Goal: Information Seeking & Learning: Learn about a topic

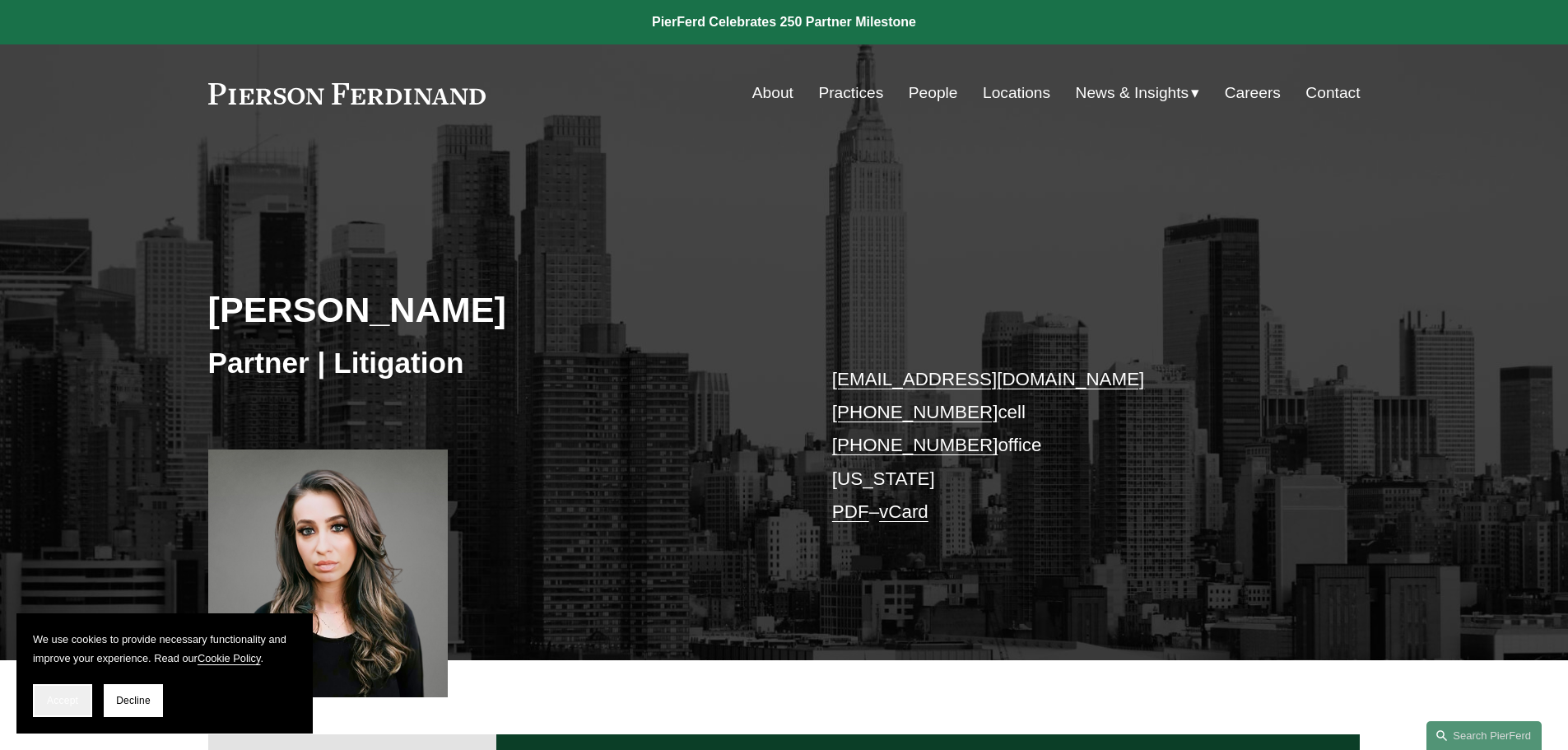
click at [68, 702] on span "Accept" at bounding box center [62, 700] width 31 height 11
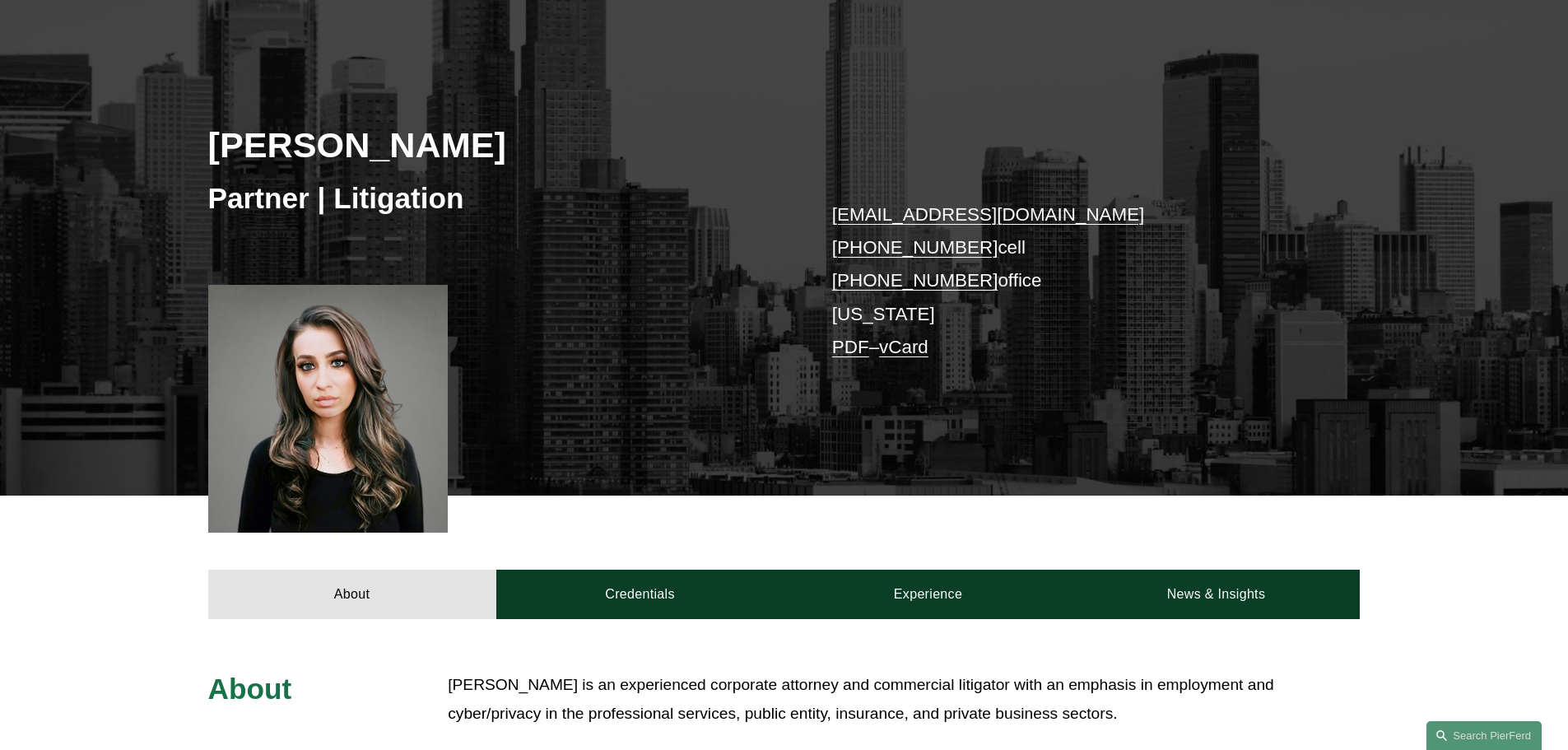
scroll to position [330, 0]
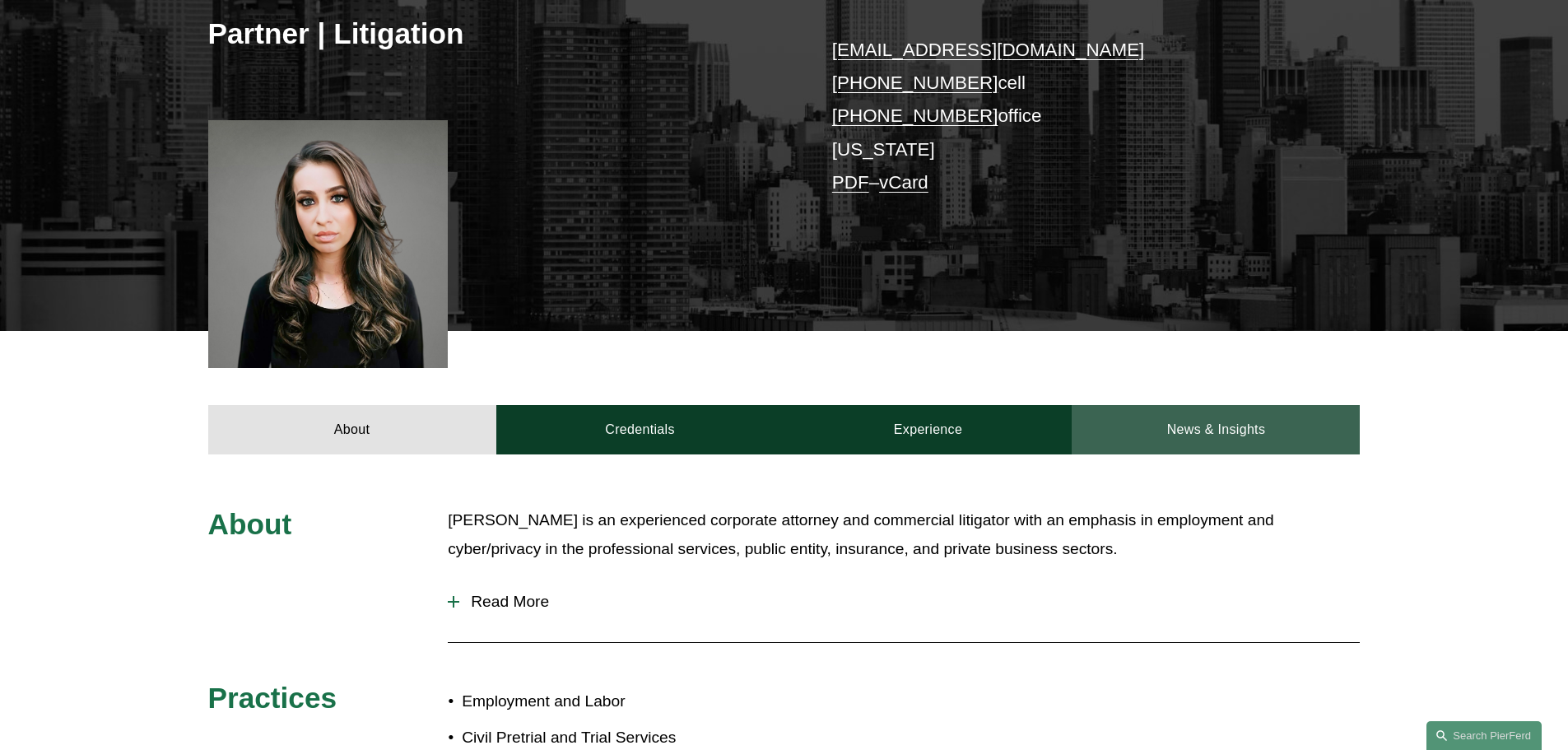
click at [1201, 429] on link "News & Insights" at bounding box center [1216, 430] width 288 height 50
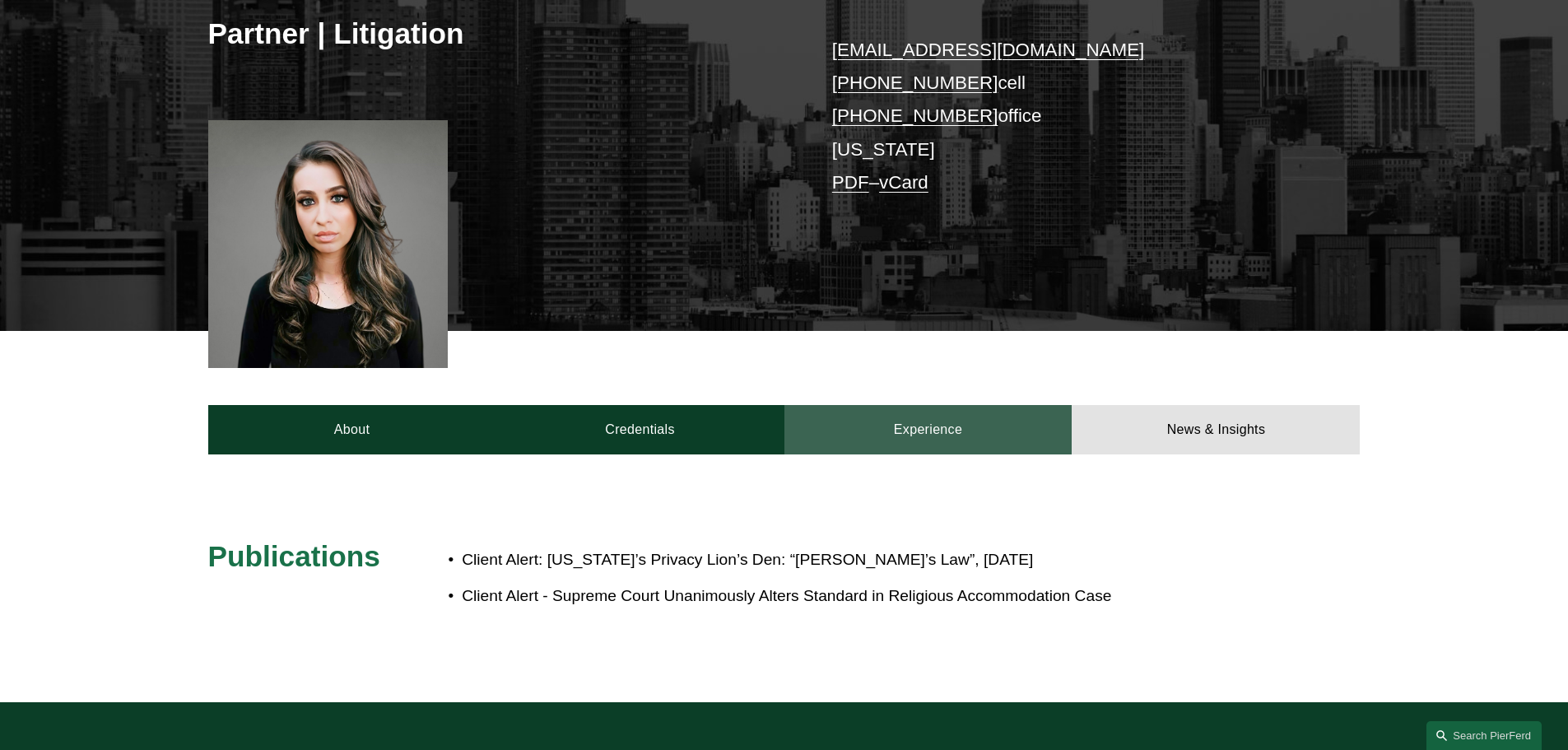
click at [956, 431] on link "Experience" at bounding box center [928, 430] width 288 height 50
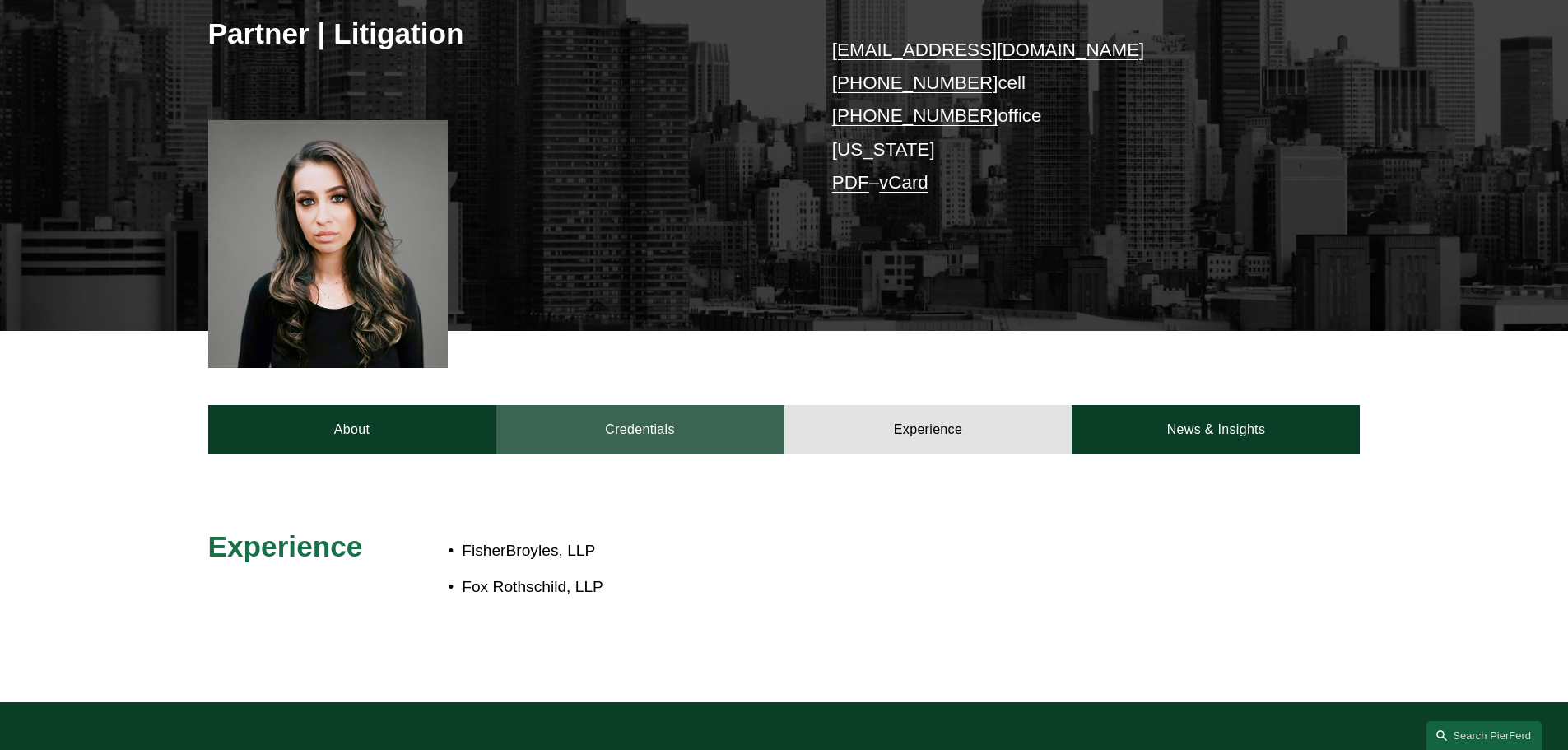
click at [641, 429] on link "Credentials" at bounding box center [640, 430] width 288 height 50
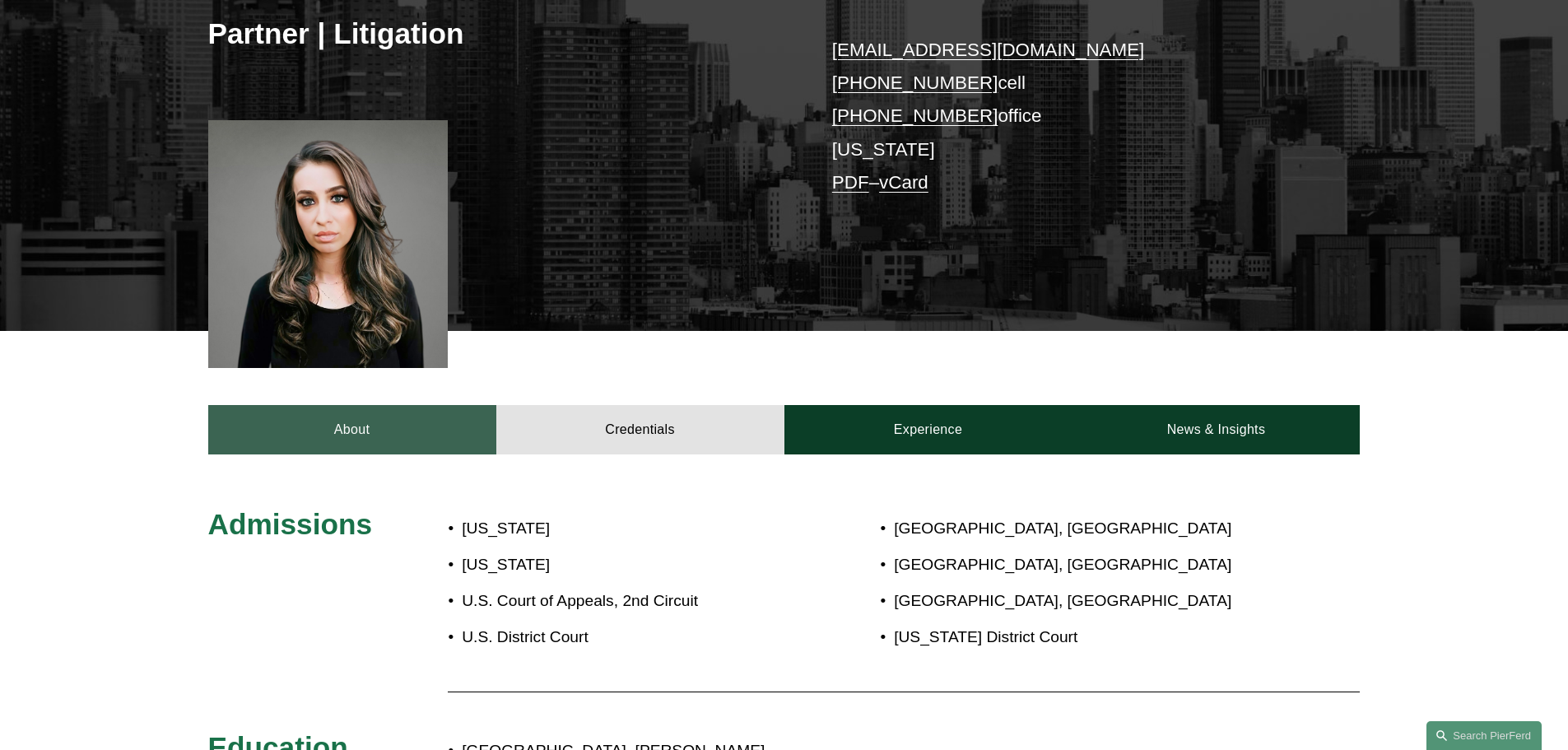
click at [353, 425] on link "About" at bounding box center [352, 430] width 288 height 50
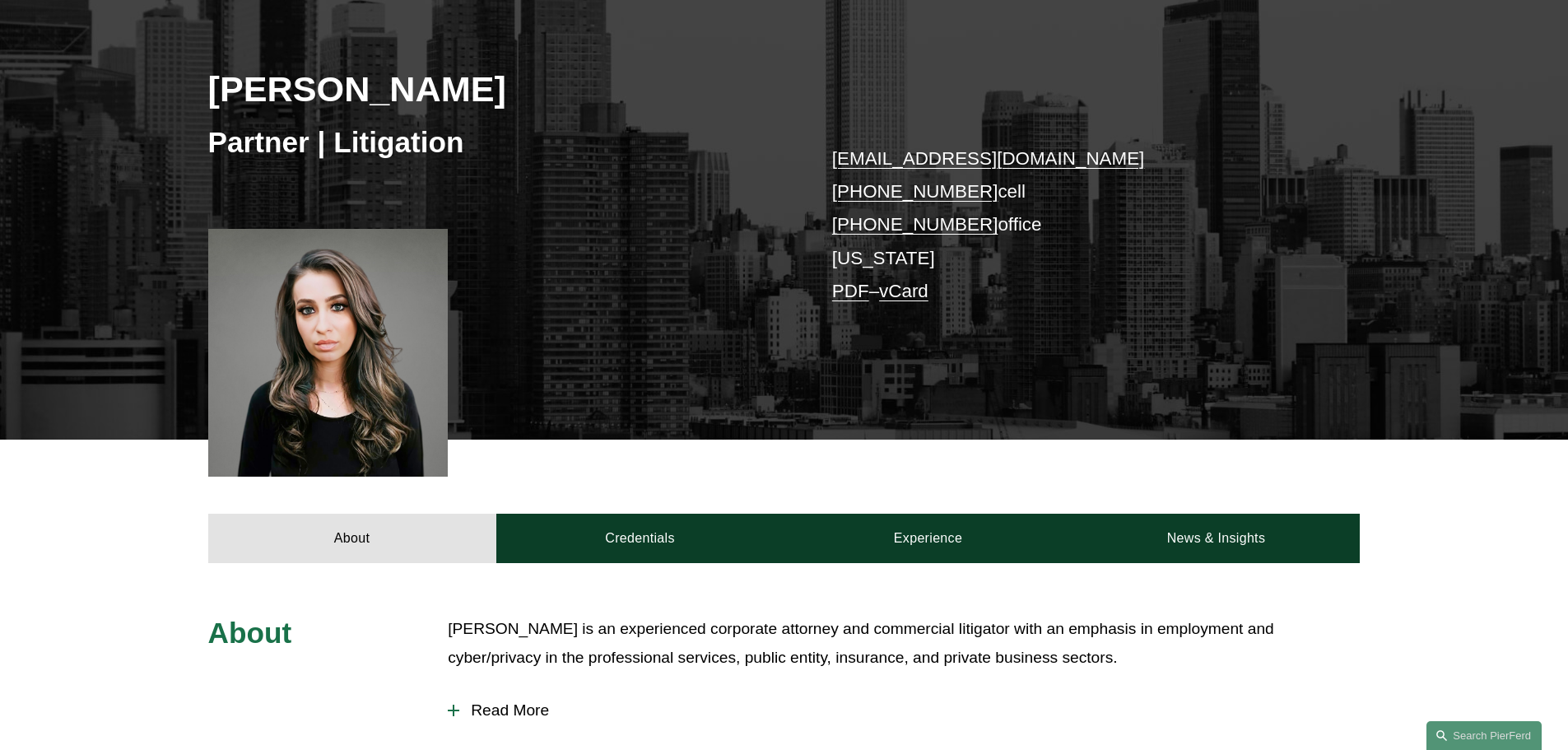
scroll to position [385, 0]
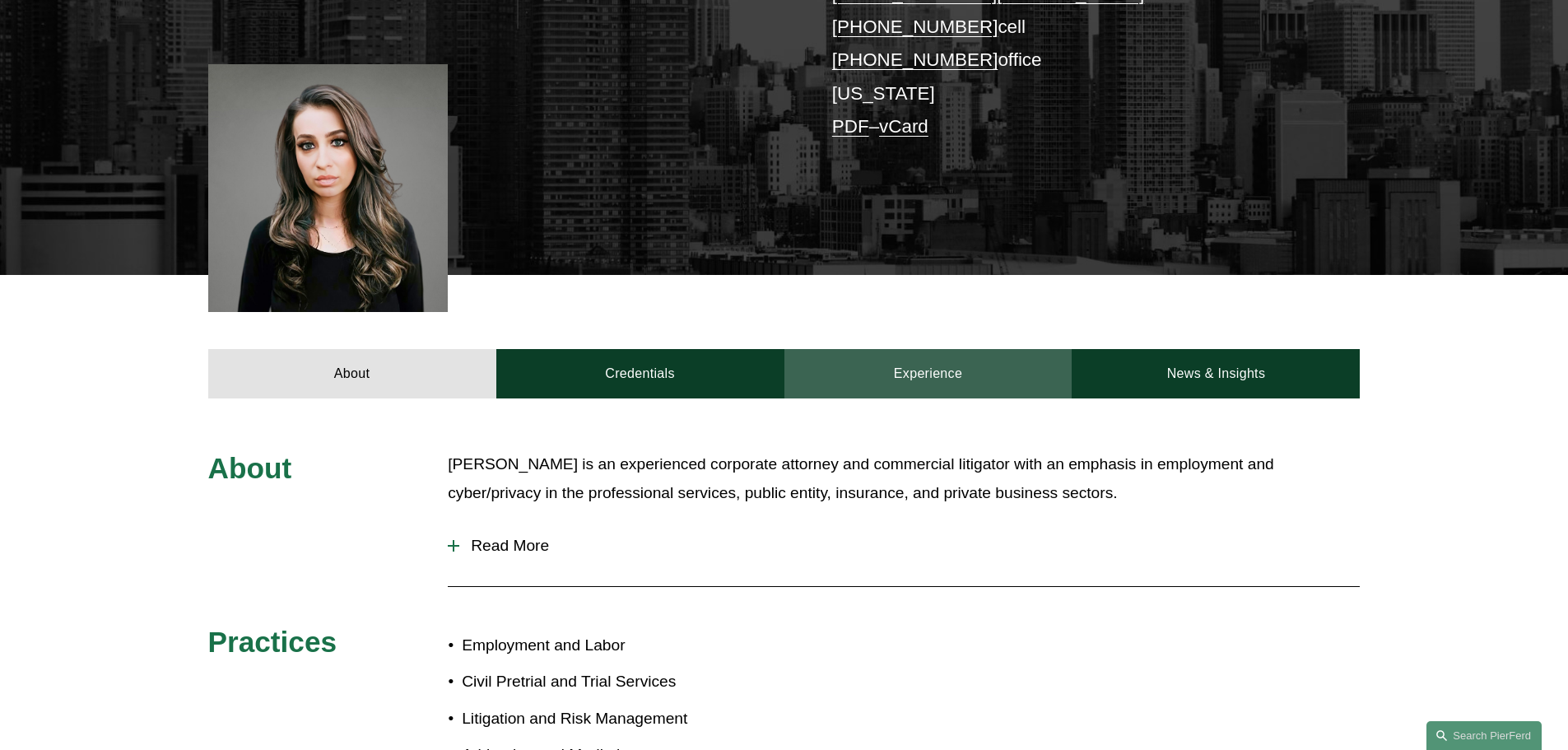
click at [945, 370] on link "Experience" at bounding box center [928, 374] width 288 height 50
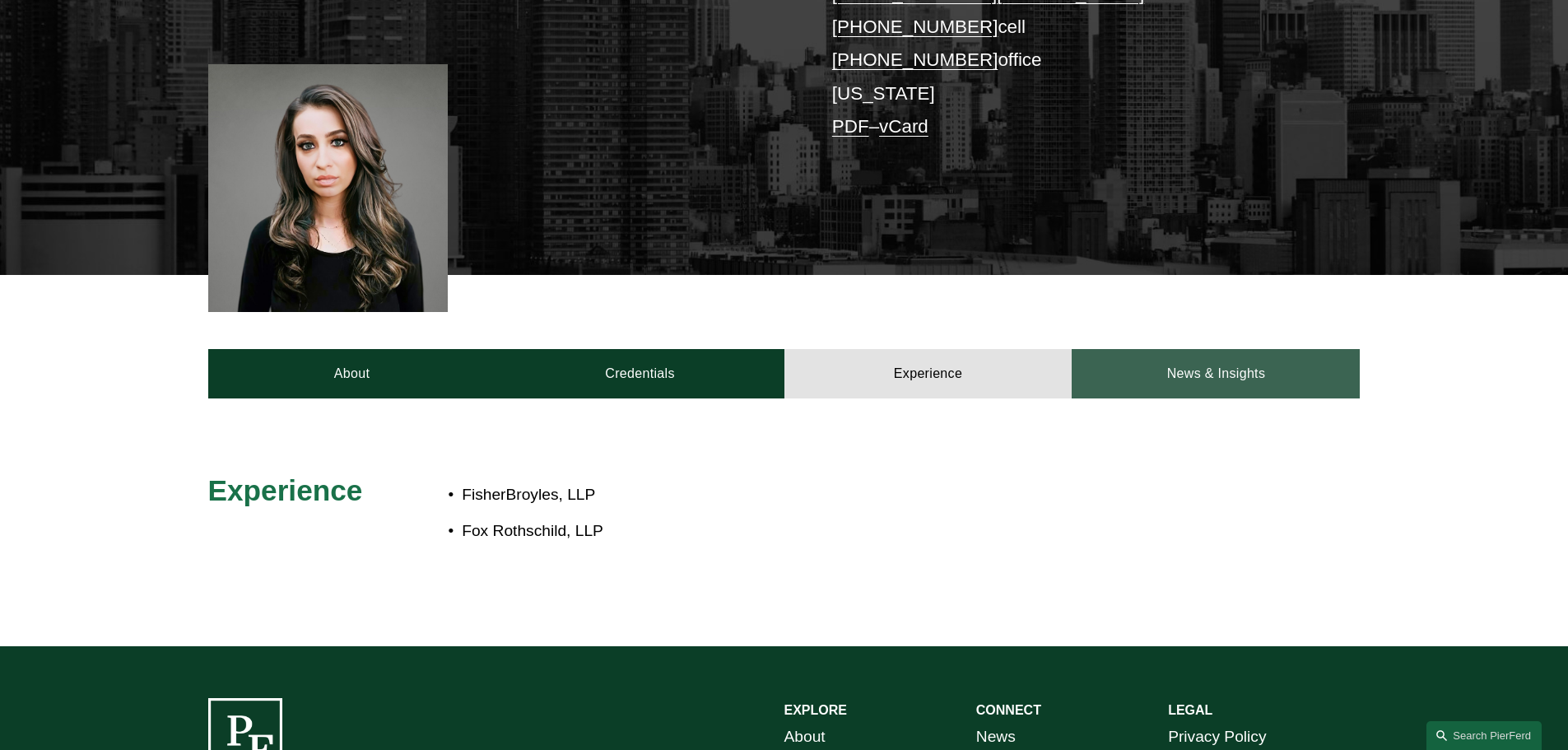
click at [1187, 376] on link "News & Insights" at bounding box center [1216, 374] width 288 height 50
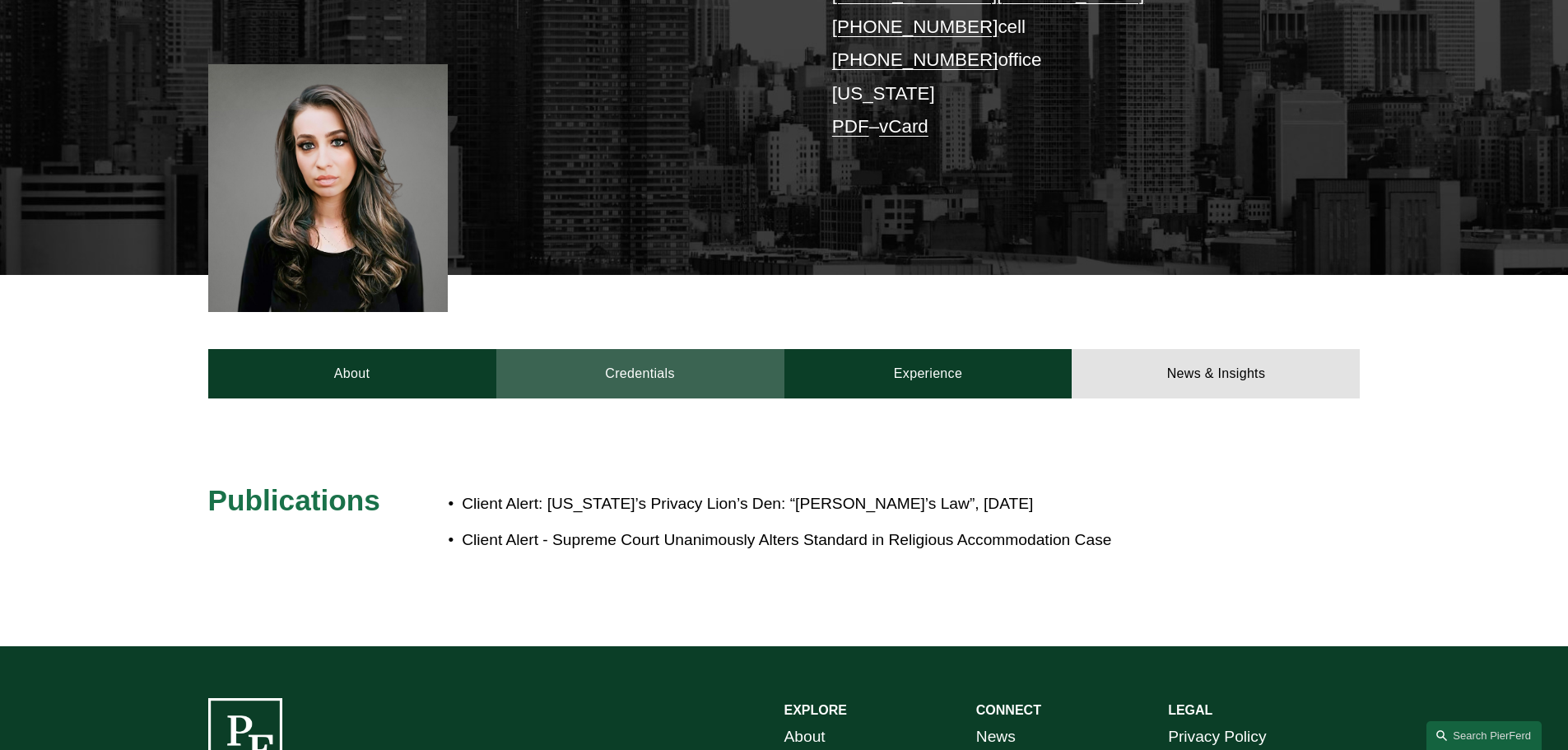
click at [657, 363] on link "Credentials" at bounding box center [640, 374] width 288 height 50
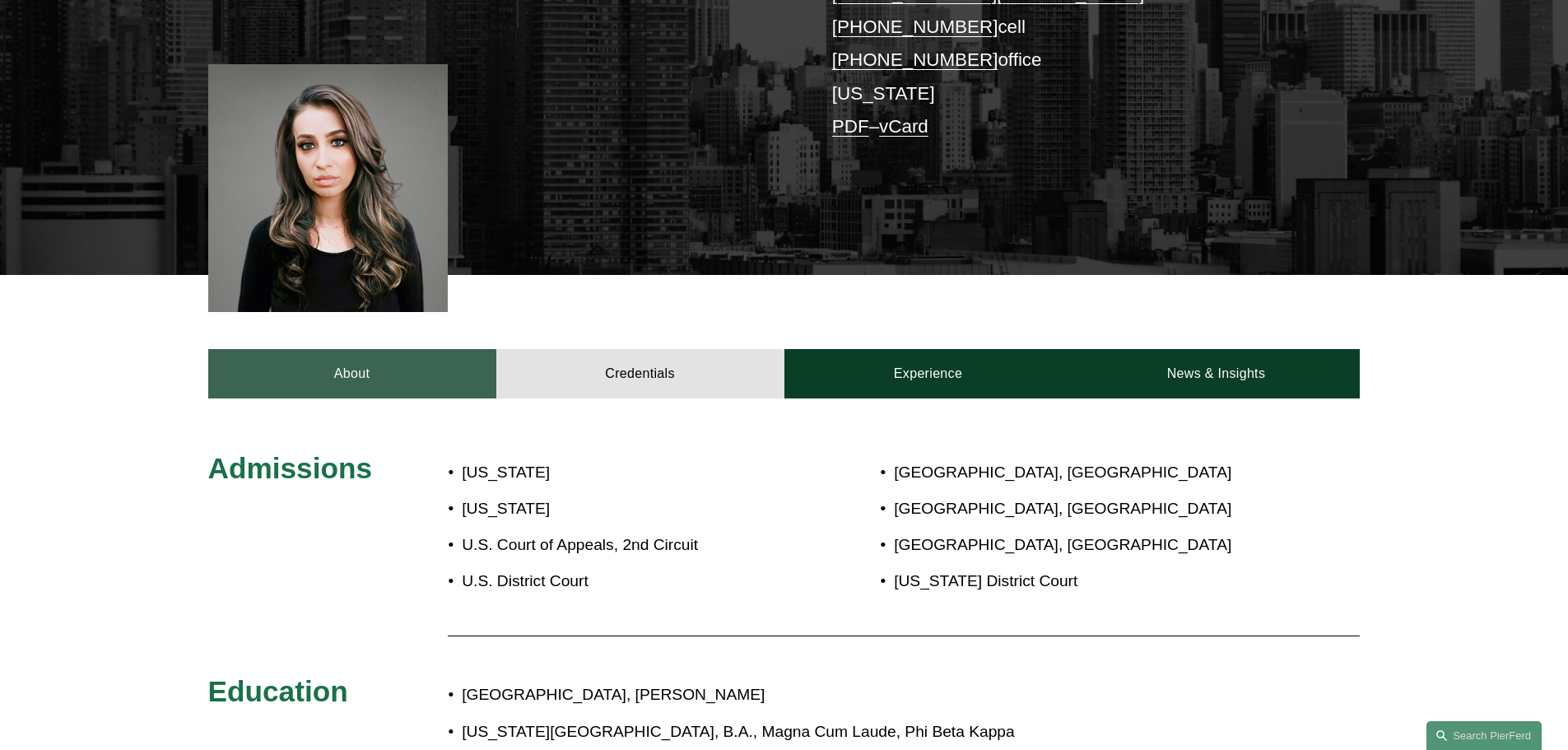
click at [372, 377] on link "About" at bounding box center [352, 374] width 288 height 50
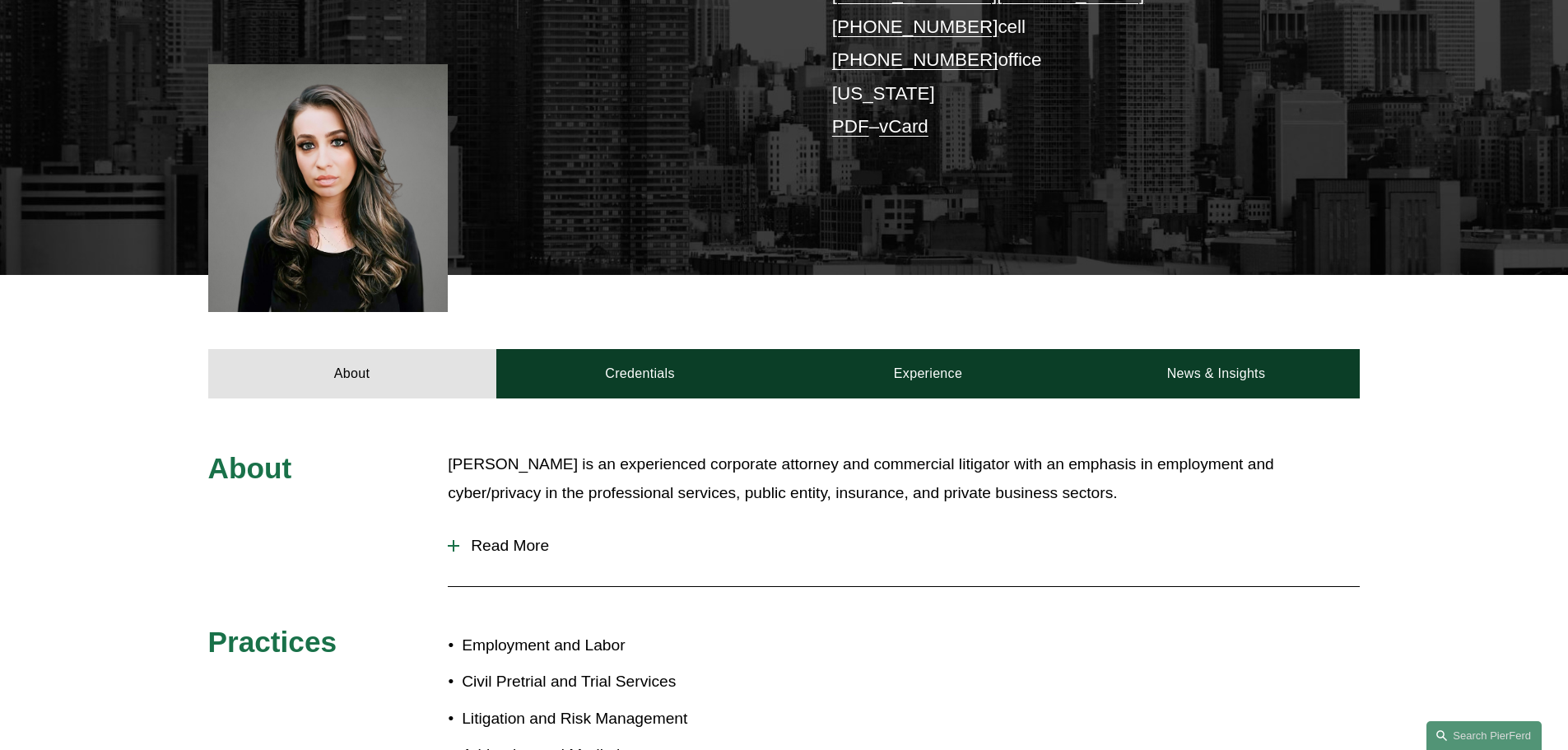
scroll to position [633, 0]
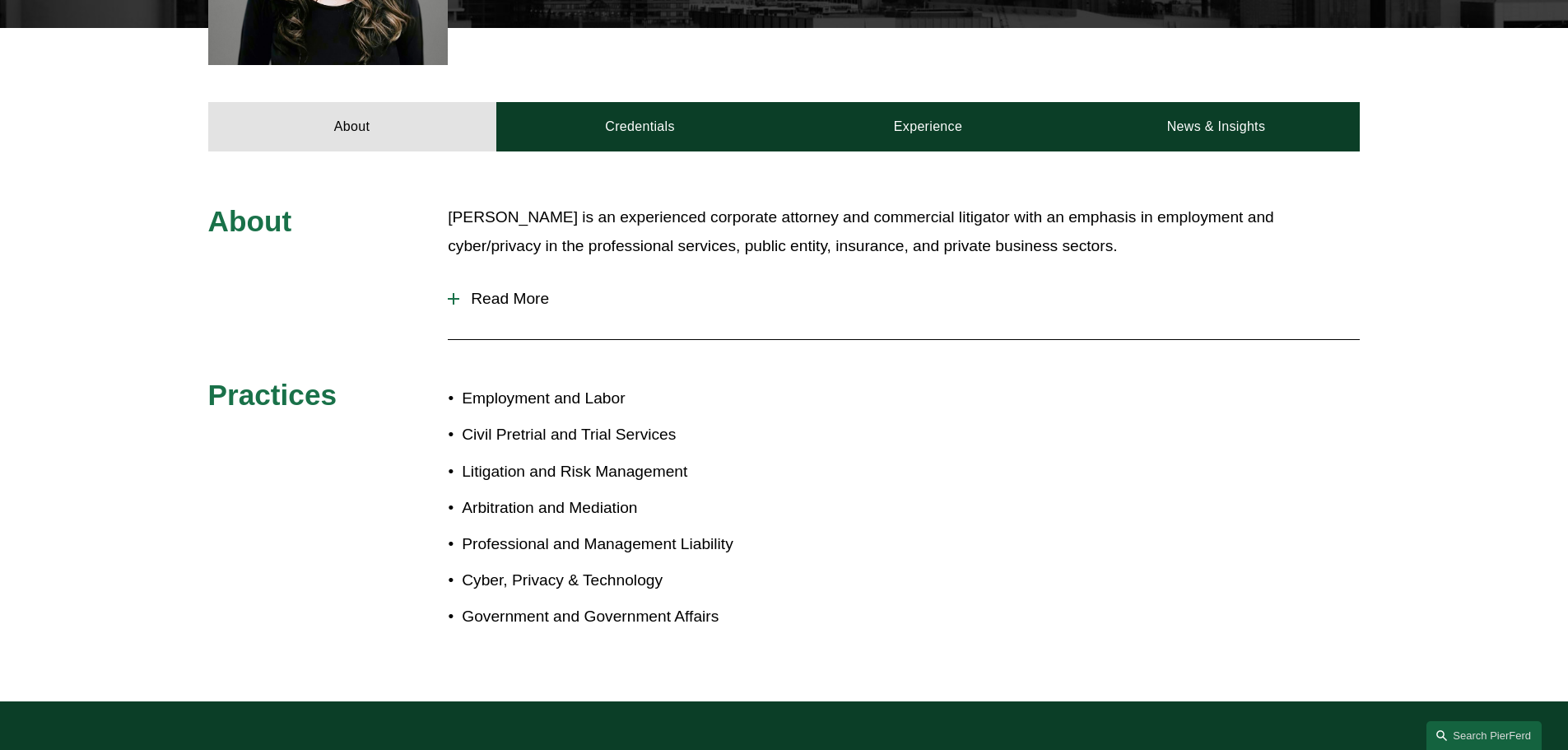
click at [505, 292] on span "Read More" at bounding box center [909, 298] width 900 height 18
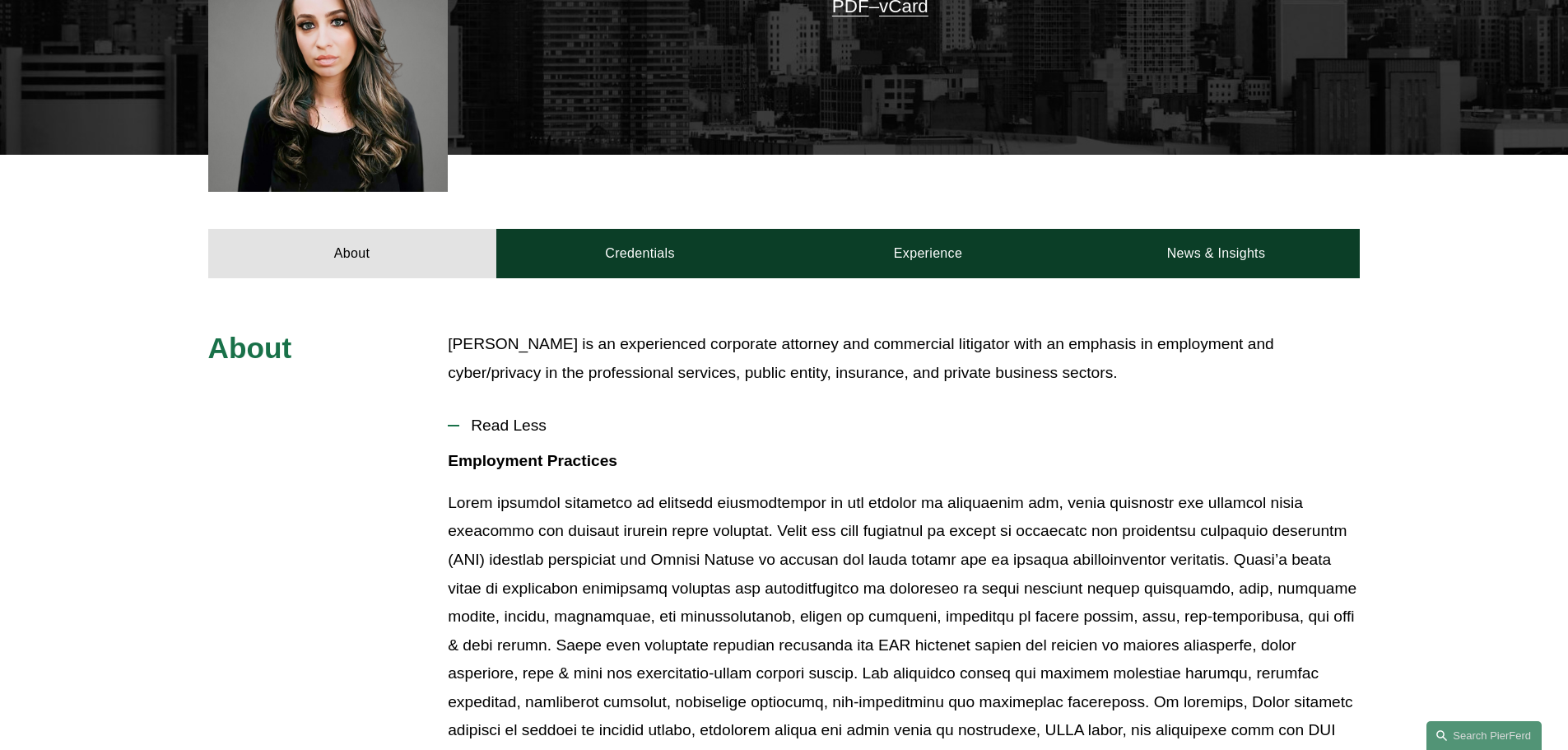
scroll to position [93, 0]
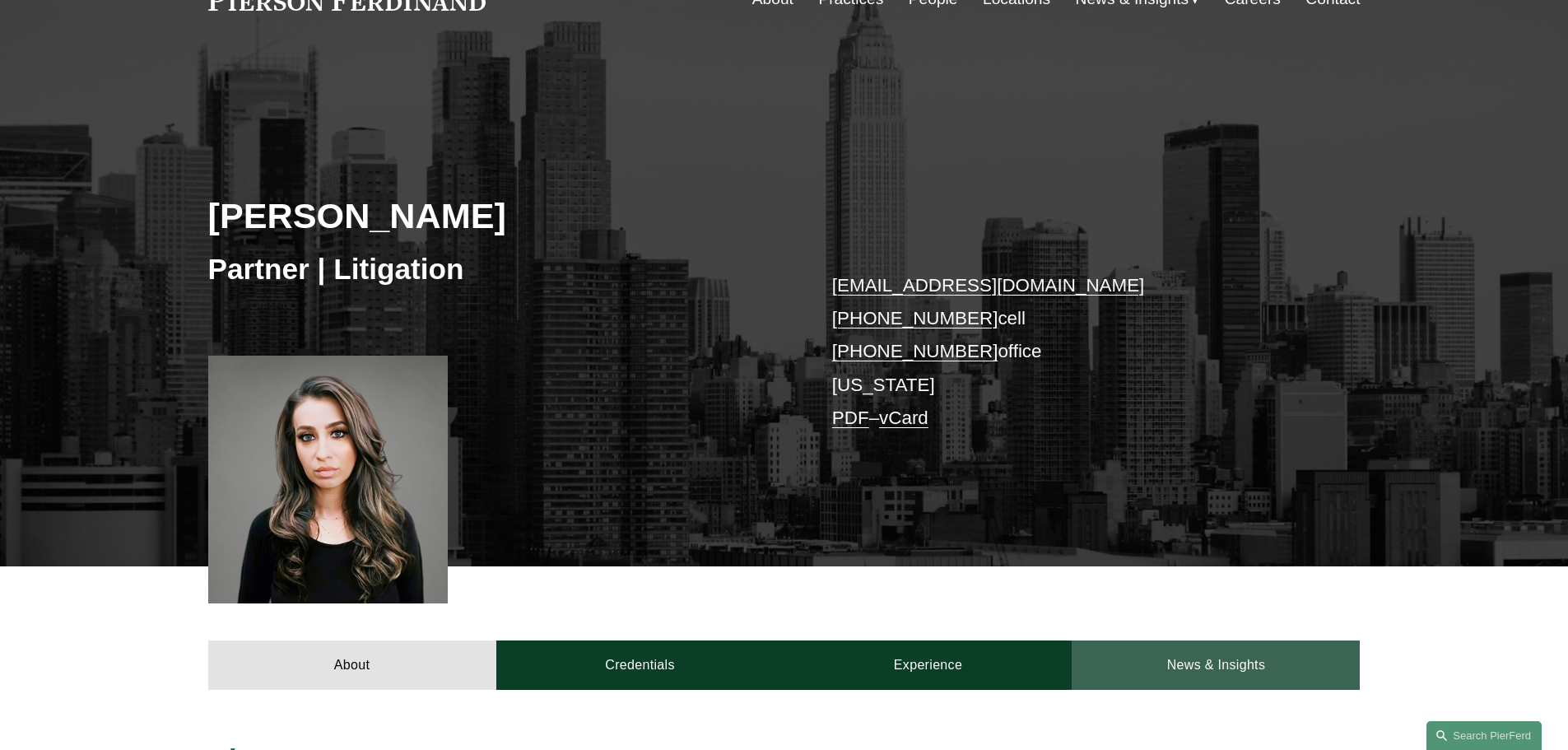
click at [1201, 670] on link "News & Insights" at bounding box center [1216, 665] width 288 height 50
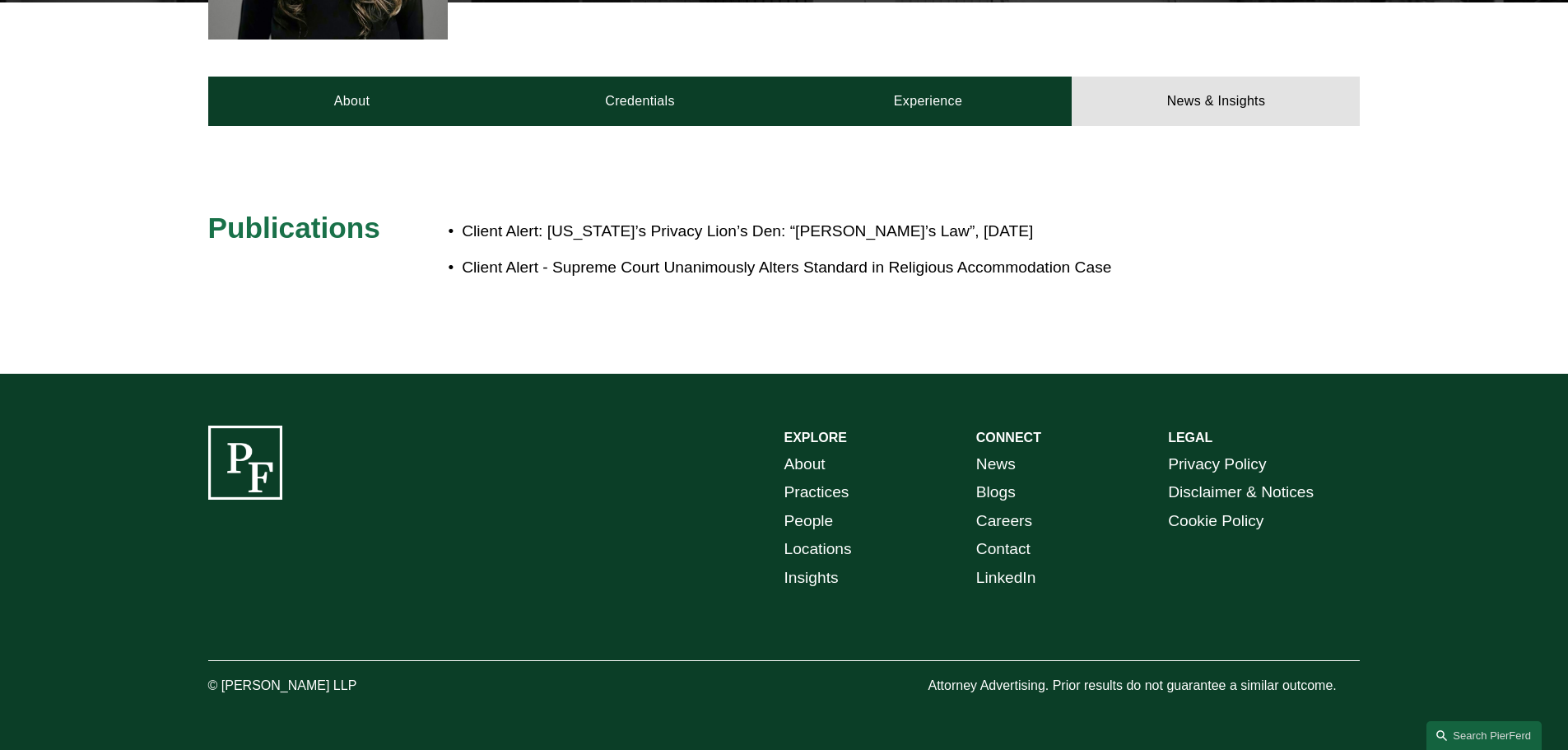
scroll to position [0, 0]
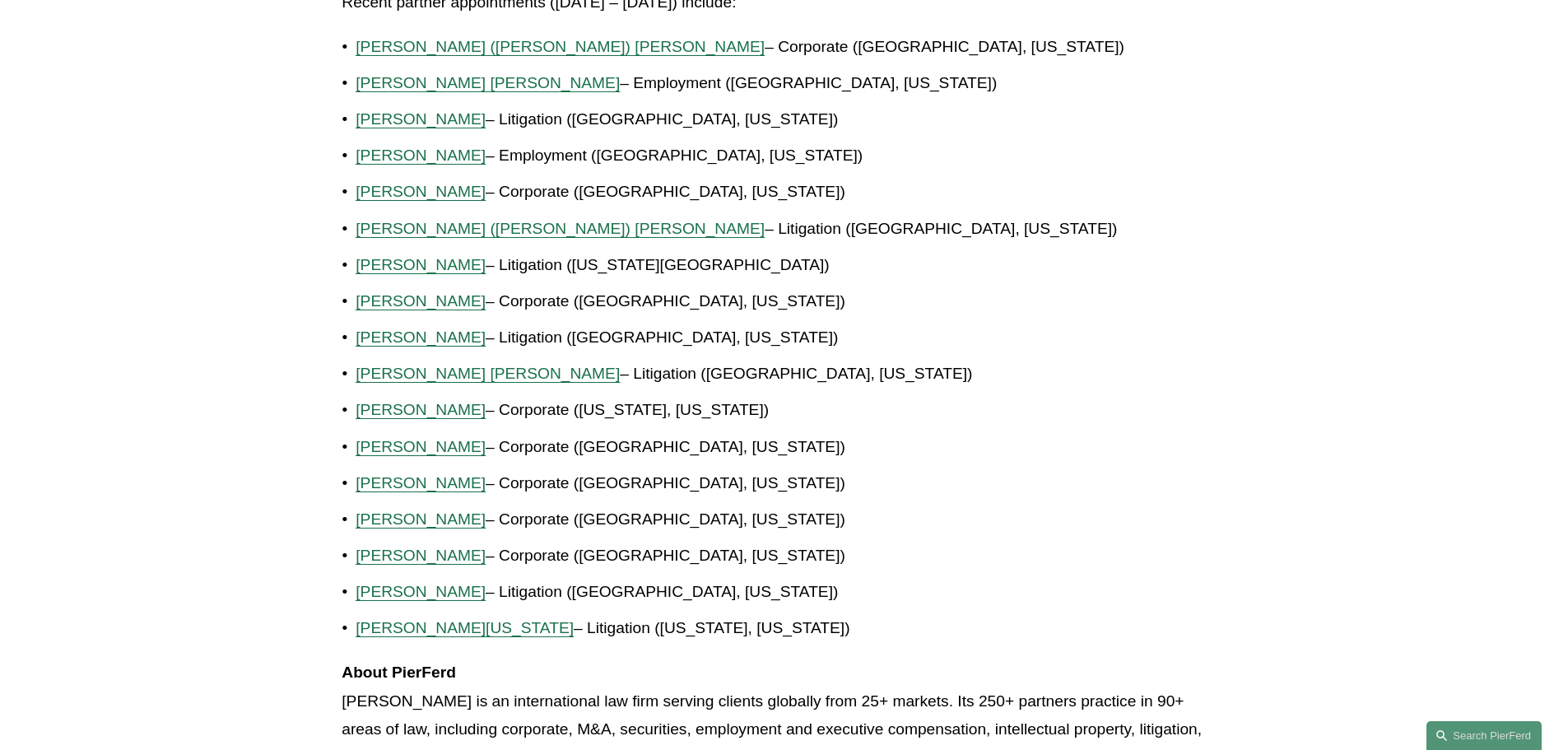
scroll to position [1027, 0]
